Goal: Transaction & Acquisition: Purchase product/service

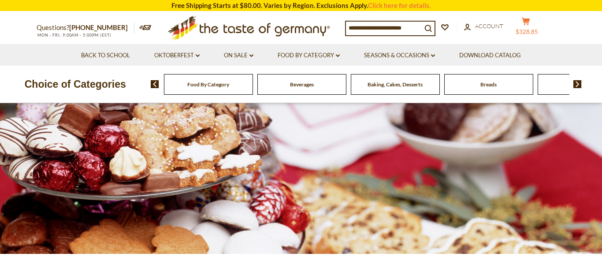
click at [530, 20] on icon at bounding box center [526, 21] width 8 height 7
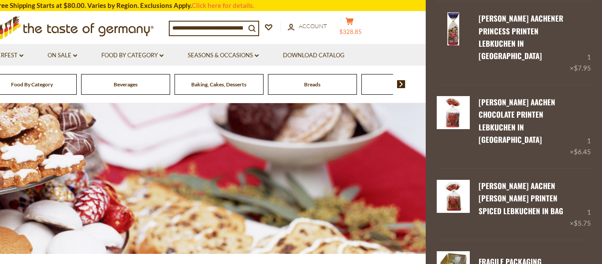
scroll to position [1224, 0]
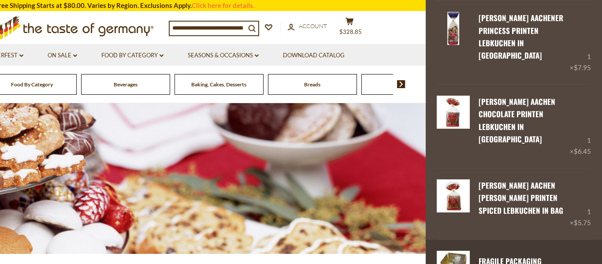
click at [523, 256] on link "FRAGILE Packaging" at bounding box center [509, 261] width 63 height 11
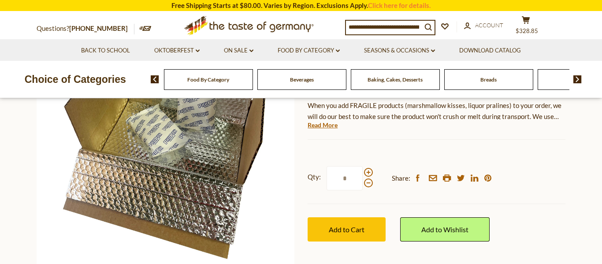
scroll to position [137, 0]
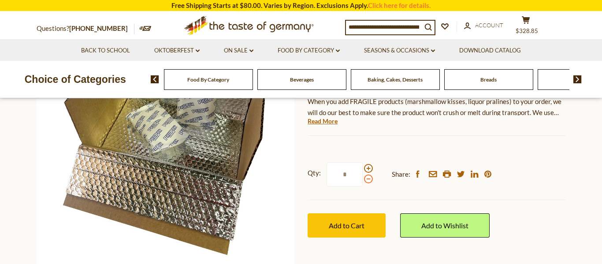
click at [372, 181] on span at bounding box center [368, 178] width 9 height 9
click at [363, 181] on input "*" at bounding box center [344, 174] width 36 height 24
type input "*"
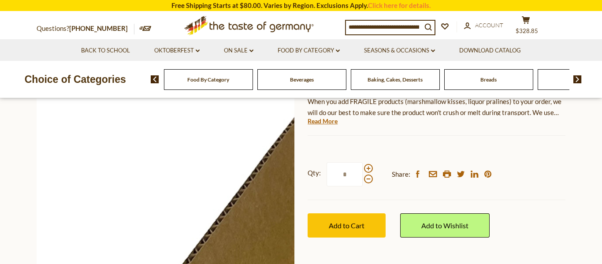
click at [286, 193] on img at bounding box center [166, 141] width 258 height 258
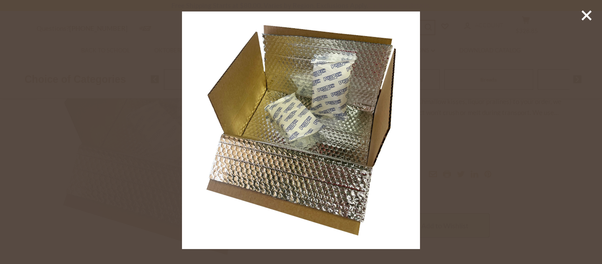
click at [418, 19] on img at bounding box center [300, 129] width 237 height 237
click at [419, 89] on img at bounding box center [300, 129] width 237 height 237
click at [421, 101] on div at bounding box center [301, 132] width 602 height 264
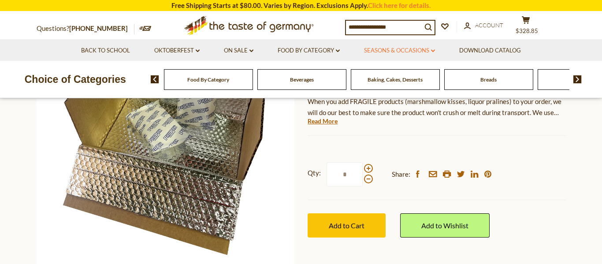
click at [392, 53] on link "Seasons & Occasions dropdown_arrow" at bounding box center [399, 51] width 71 height 10
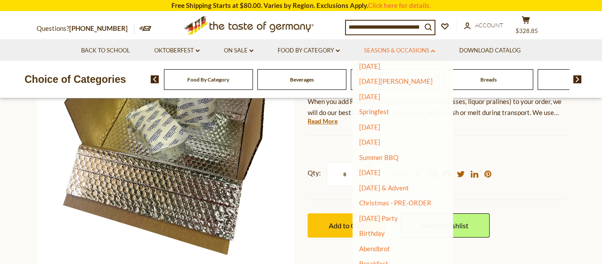
scroll to position [70, 0]
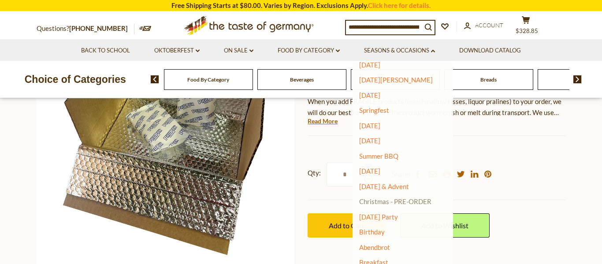
click at [387, 203] on link "Christmas - PRE-ORDER" at bounding box center [395, 201] width 72 height 12
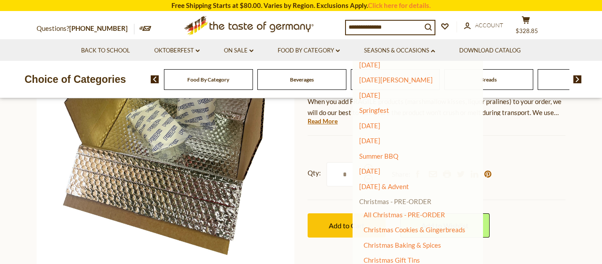
click at [390, 203] on link "Christmas - PRE-ORDER" at bounding box center [395, 201] width 72 height 12
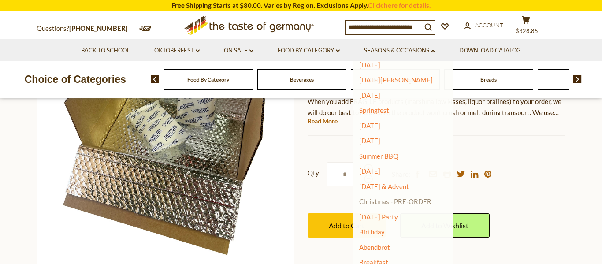
click at [385, 203] on link "Christmas - PRE-ORDER" at bounding box center [395, 201] width 72 height 12
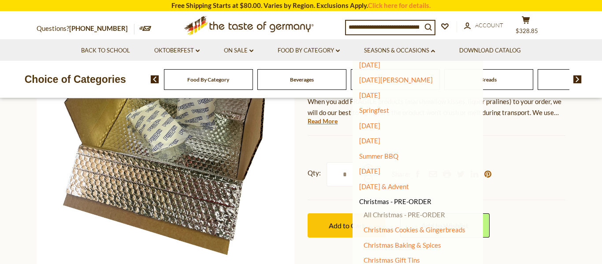
click at [442, 216] on link "All Christmas - PRE-ORDER" at bounding box center [404, 215] width 82 height 8
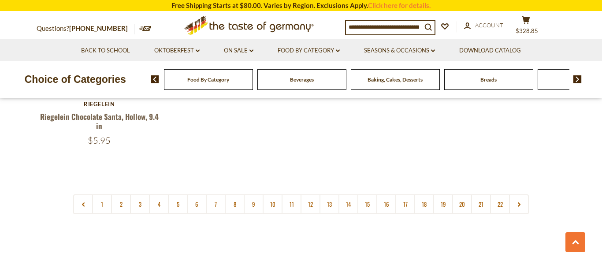
scroll to position [390, 0]
click at [124, 196] on link "2" at bounding box center [121, 204] width 20 height 20
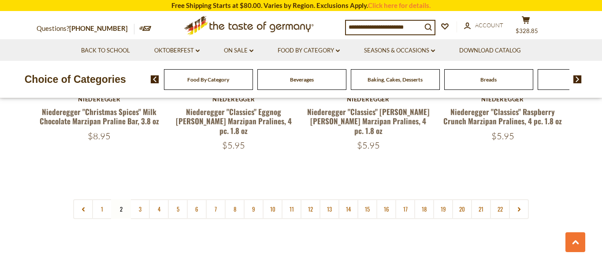
scroll to position [2120, 0]
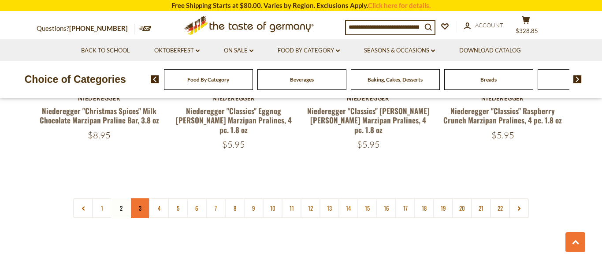
click at [145, 211] on link "3" at bounding box center [140, 208] width 20 height 20
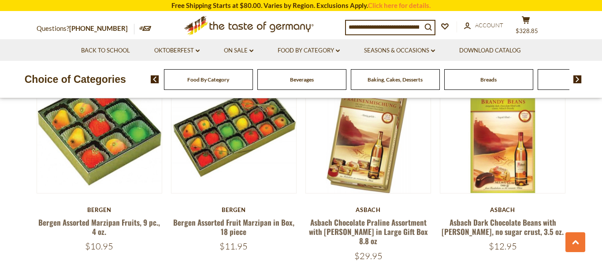
scroll to position [942, 0]
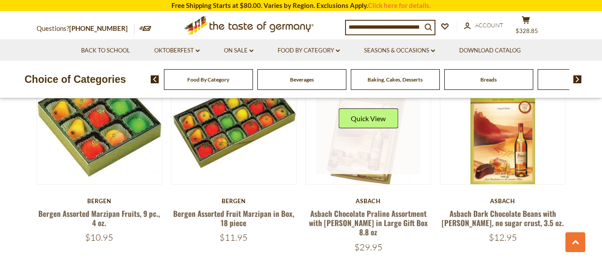
click at [352, 153] on link at bounding box center [368, 122] width 105 height 105
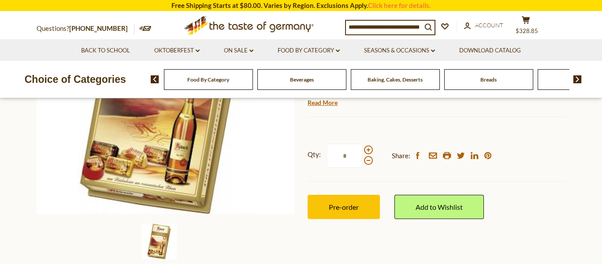
scroll to position [198, 0]
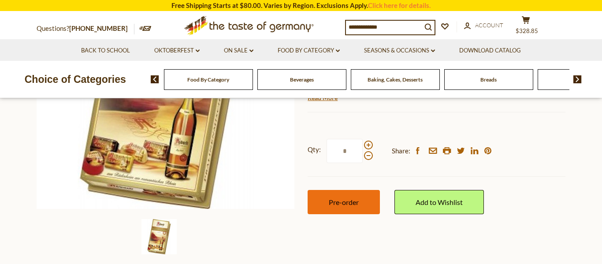
click at [353, 204] on span "Pre-order" at bounding box center [344, 202] width 30 height 8
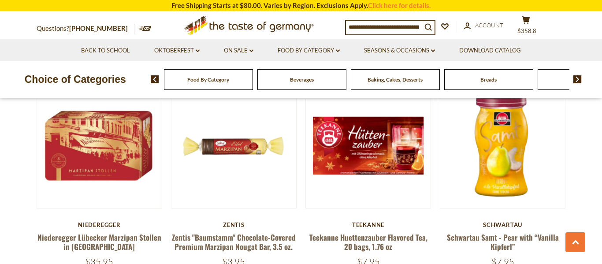
scroll to position [1579, 0]
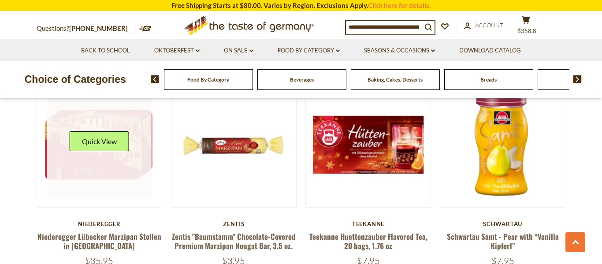
click at [96, 137] on link at bounding box center [99, 145] width 105 height 105
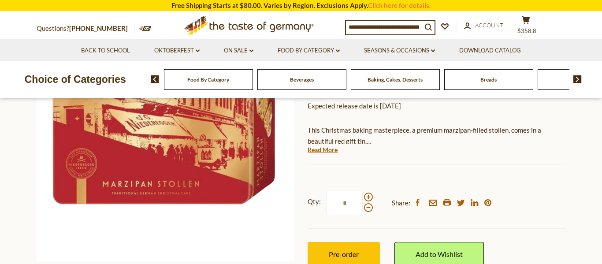
scroll to position [160, 0]
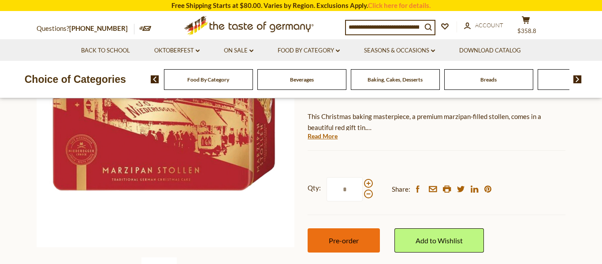
click at [348, 242] on span "Pre-order" at bounding box center [344, 240] width 30 height 8
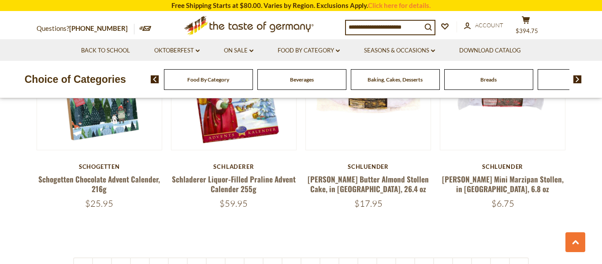
scroll to position [2068, 0]
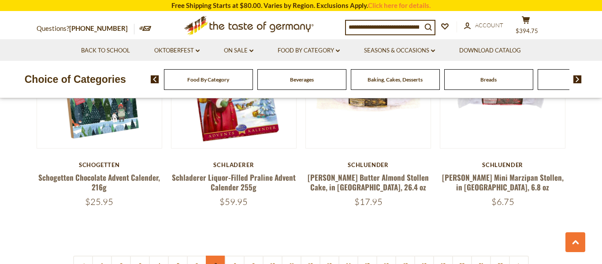
click at [215, 256] on link "7" at bounding box center [216, 266] width 20 height 20
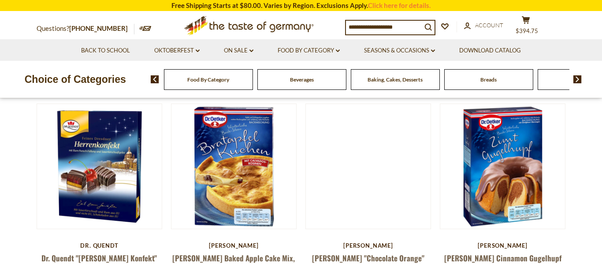
scroll to position [248, 0]
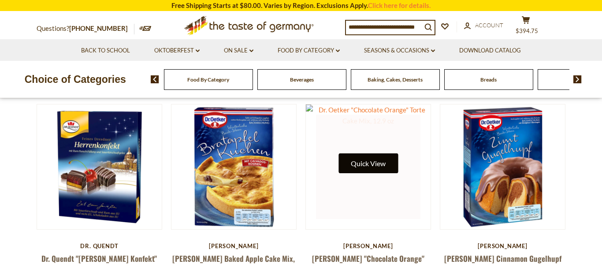
click at [389, 166] on button "Quick View" at bounding box center [367, 163] width 59 height 20
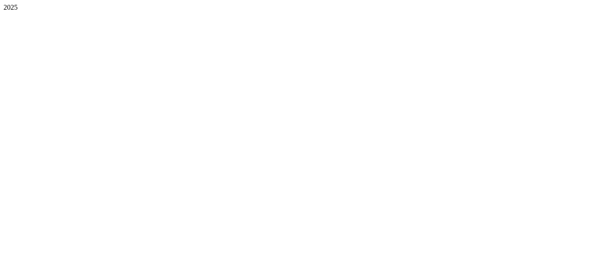
scroll to position [0, 0]
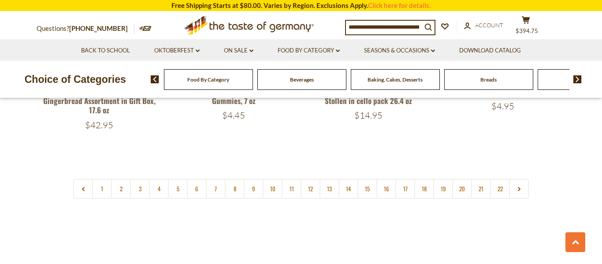
scroll to position [2161, 0]
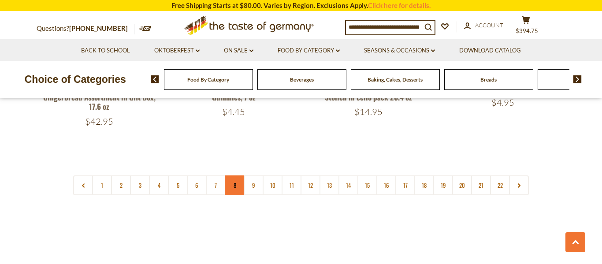
click at [239, 186] on link "8" at bounding box center [235, 185] width 20 height 20
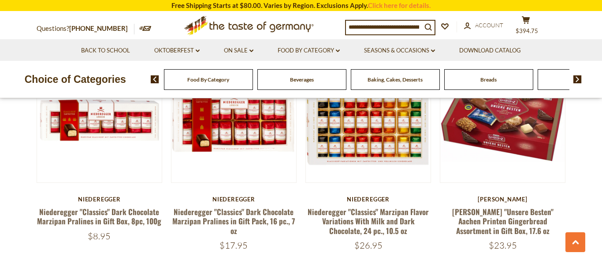
scroll to position [2026, 0]
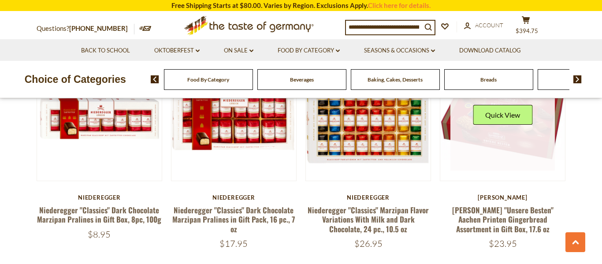
click at [513, 117] on link at bounding box center [502, 118] width 105 height 105
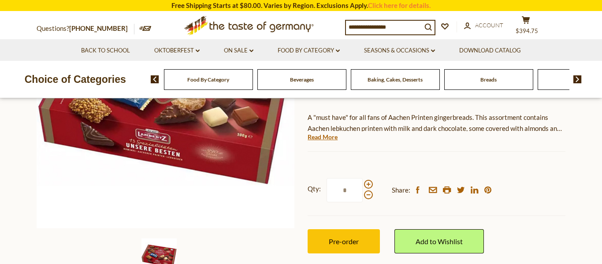
scroll to position [182, 0]
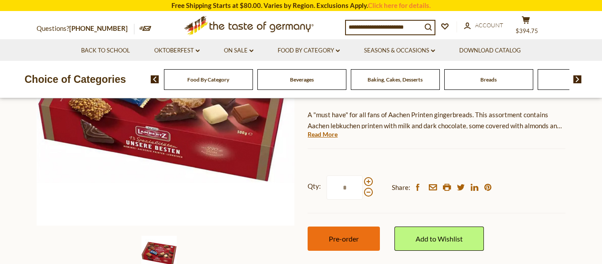
click at [369, 226] on button "Pre-order" at bounding box center [344, 238] width 72 height 24
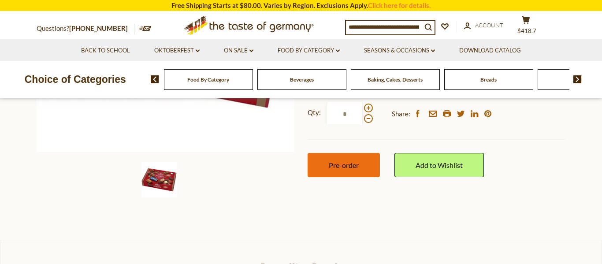
scroll to position [252, 0]
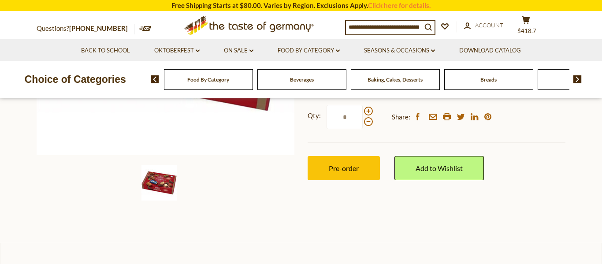
click at [550, 199] on div "Home Seasons & Occasions Christmas - PRE-ORDER Lambertz "Unsere Besten" Aachen …" at bounding box center [301, 38] width 542 height 339
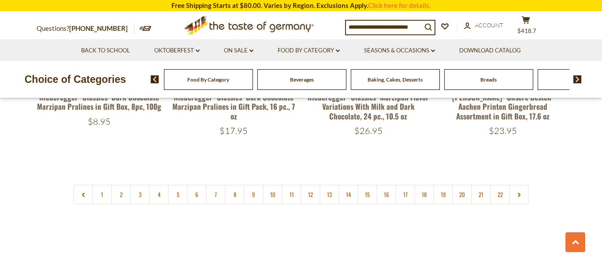
scroll to position [2139, 0]
click at [294, 184] on link "11" at bounding box center [292, 194] width 20 height 20
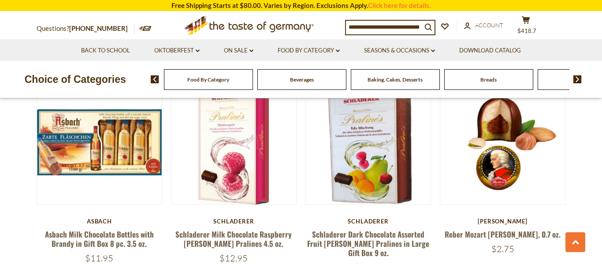
scroll to position [1382, 0]
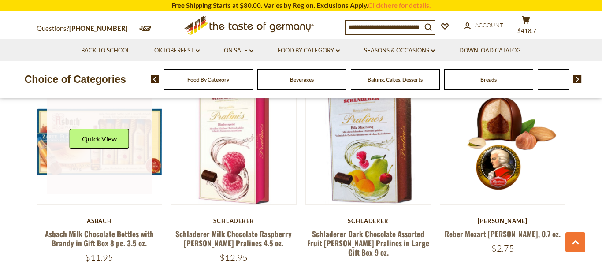
click at [131, 137] on link at bounding box center [99, 141] width 105 height 105
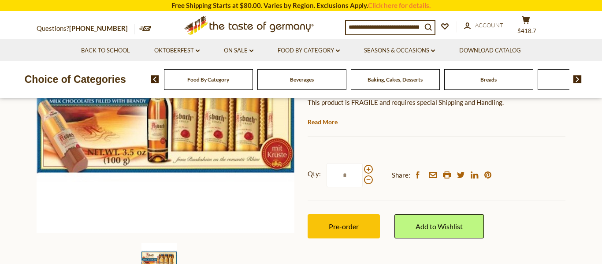
scroll to position [175, 0]
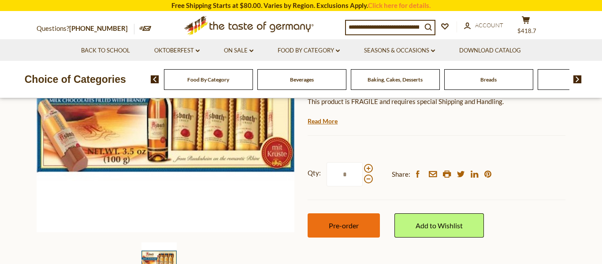
click at [352, 224] on span "Pre-order" at bounding box center [344, 225] width 30 height 8
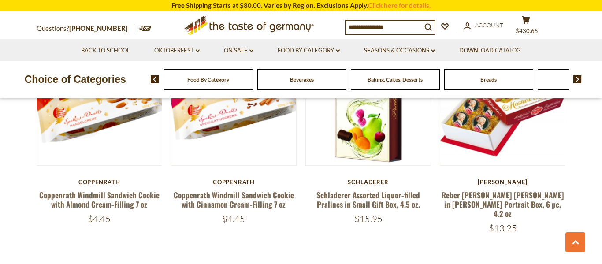
scroll to position [2083, 0]
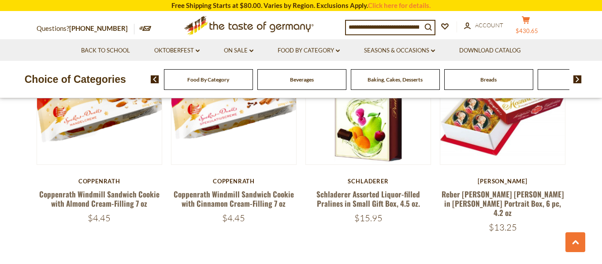
click at [530, 20] on icon at bounding box center [526, 19] width 8 height 7
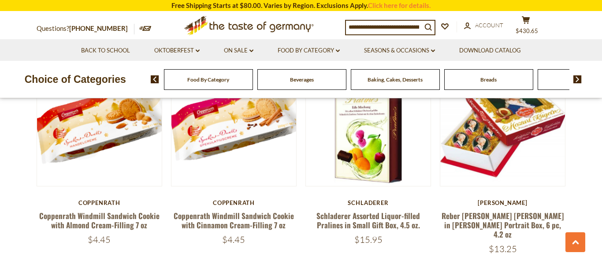
scroll to position [2059, 0]
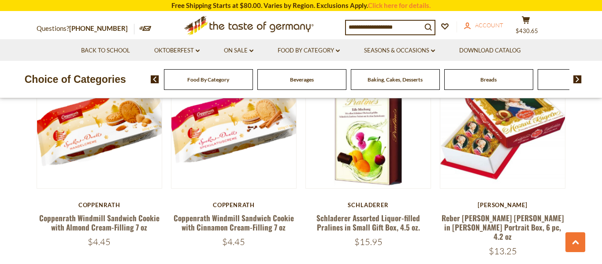
click at [471, 26] on icon "account" at bounding box center [467, 25] width 7 height 7
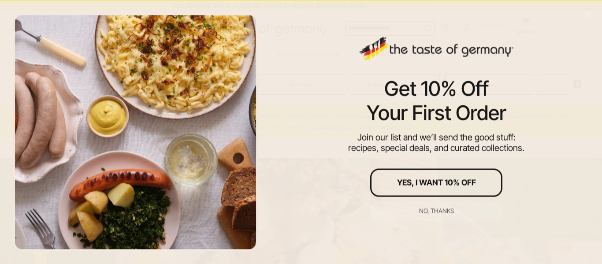
click at [475, 29] on div "Get 10% Off Your First Order Join our list and we’ll send the good stuff: recip…" at bounding box center [436, 132] width 331 height 264
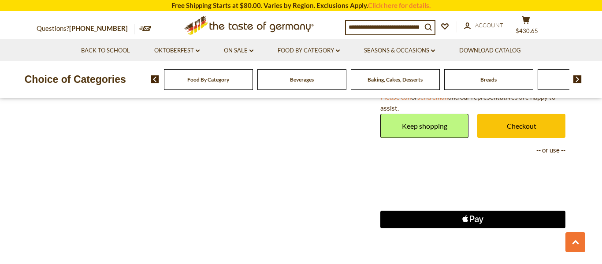
scroll to position [2075, 0]
